Goal: Check status

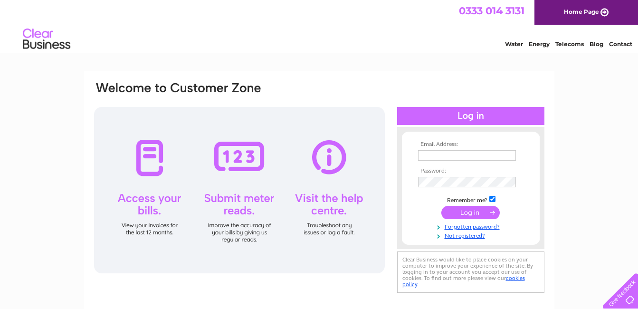
type input "[EMAIL_ADDRESS][DOMAIN_NAME]"
click at [474, 215] on input "submit" at bounding box center [470, 212] width 58 height 13
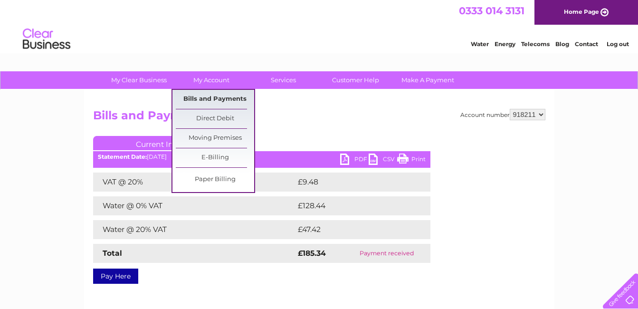
click at [200, 99] on link "Bills and Payments" at bounding box center [215, 99] width 78 height 19
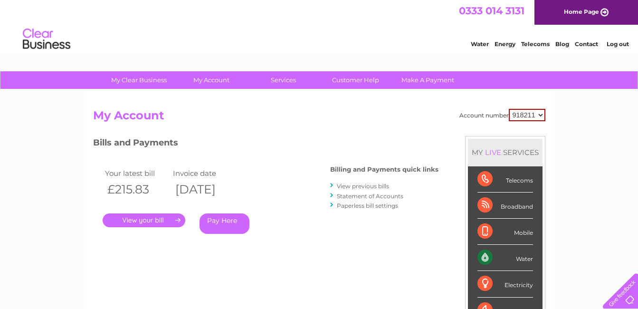
click at [614, 42] on link "Log out" at bounding box center [618, 43] width 22 height 7
